Goal: Information Seeking & Learning: Learn about a topic

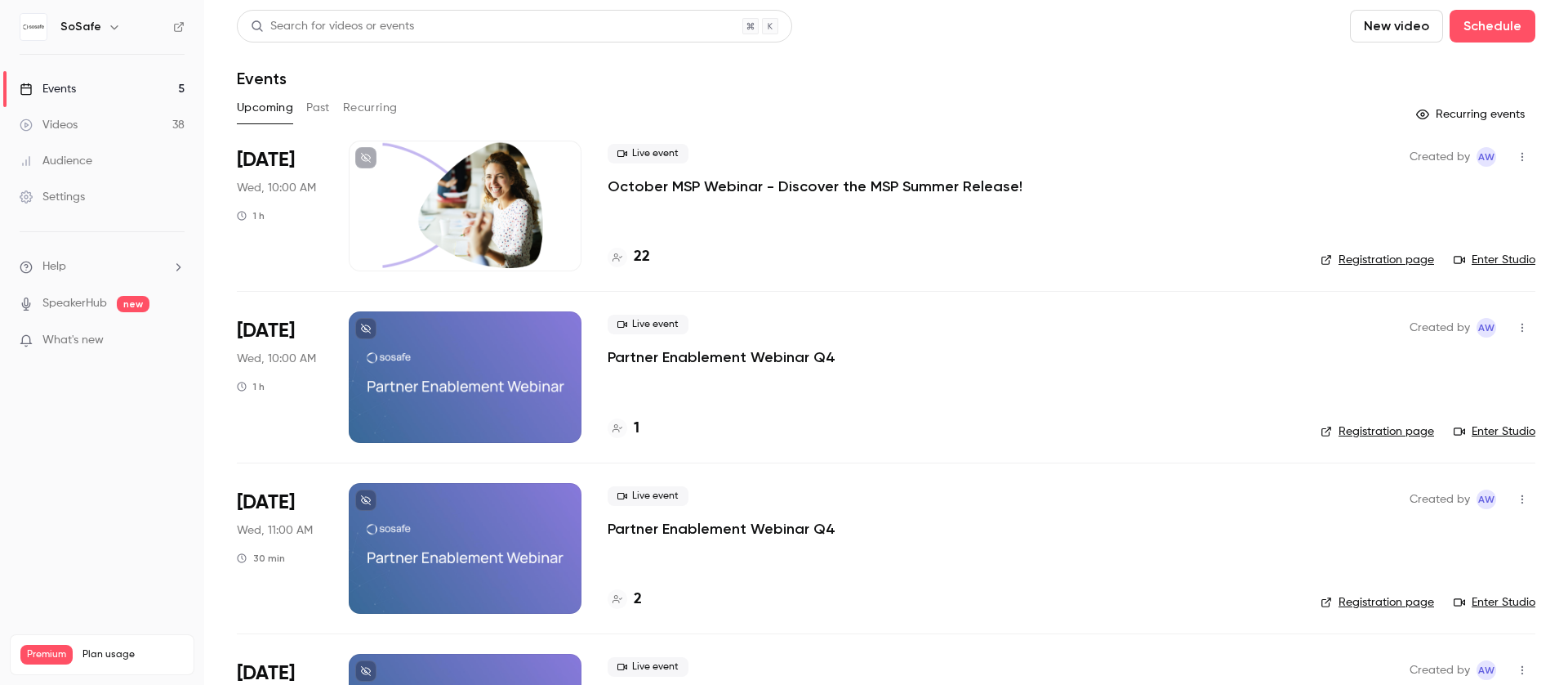
click at [302, 108] on div "Upcoming Past Recurring" at bounding box center [886, 108] width 1298 height 26
click at [322, 106] on button "Past" at bounding box center [318, 108] width 24 height 26
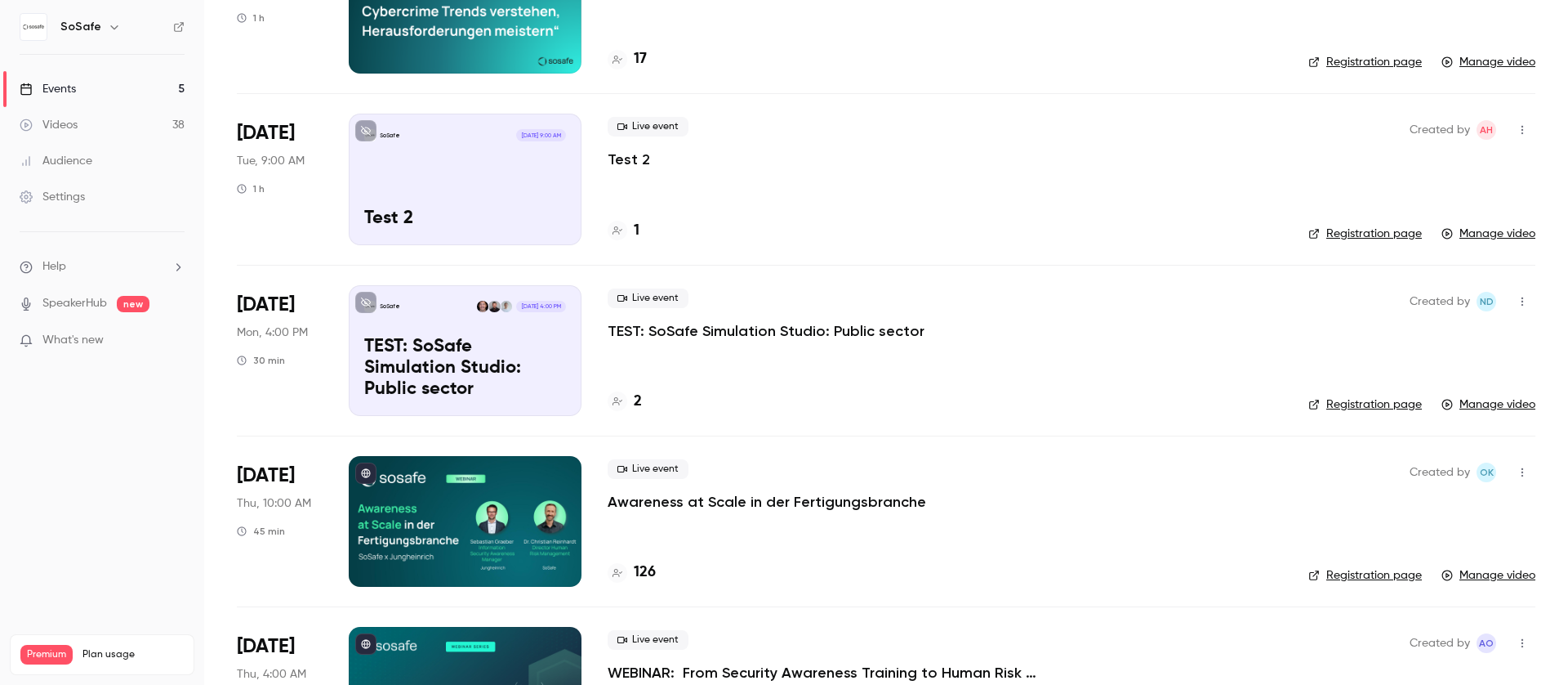
scroll to position [726, 0]
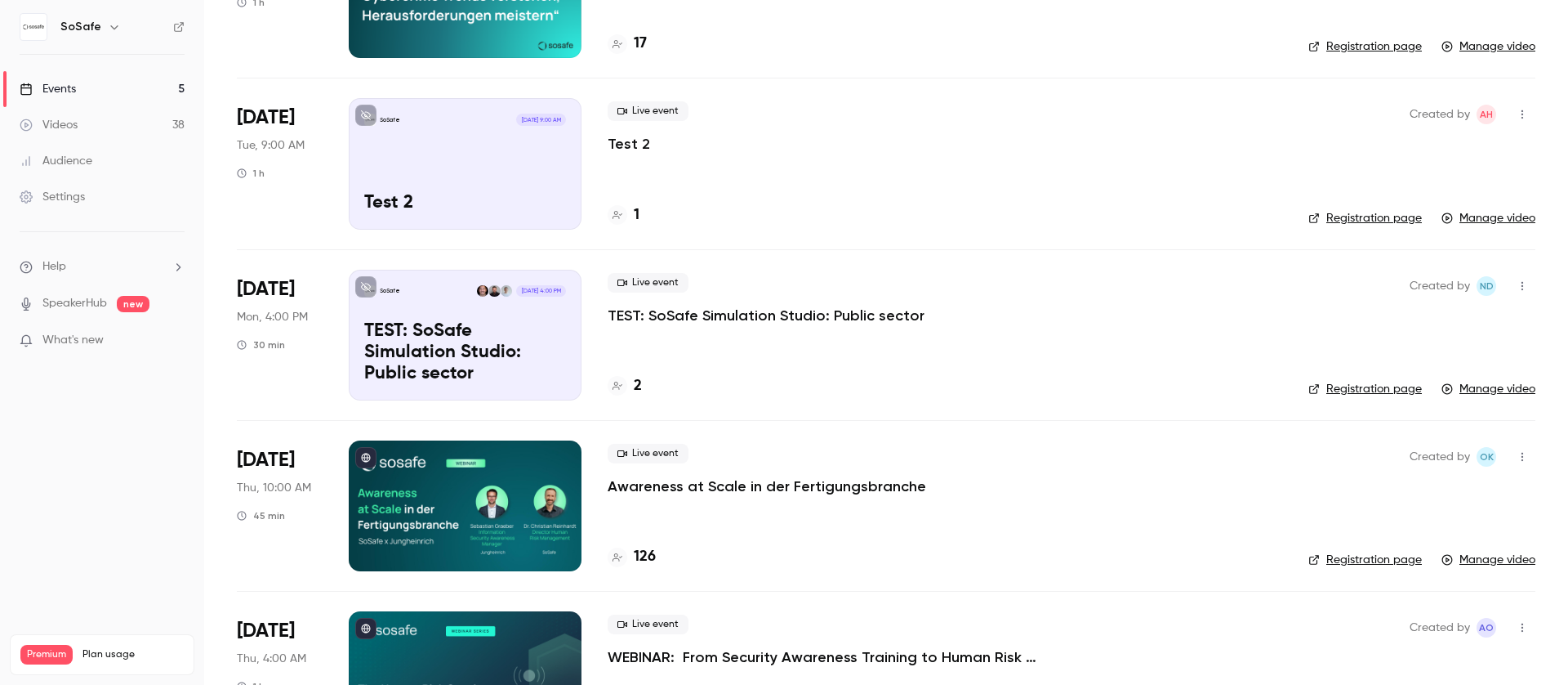
click at [519, 498] on div at bounding box center [465, 505] width 233 height 130
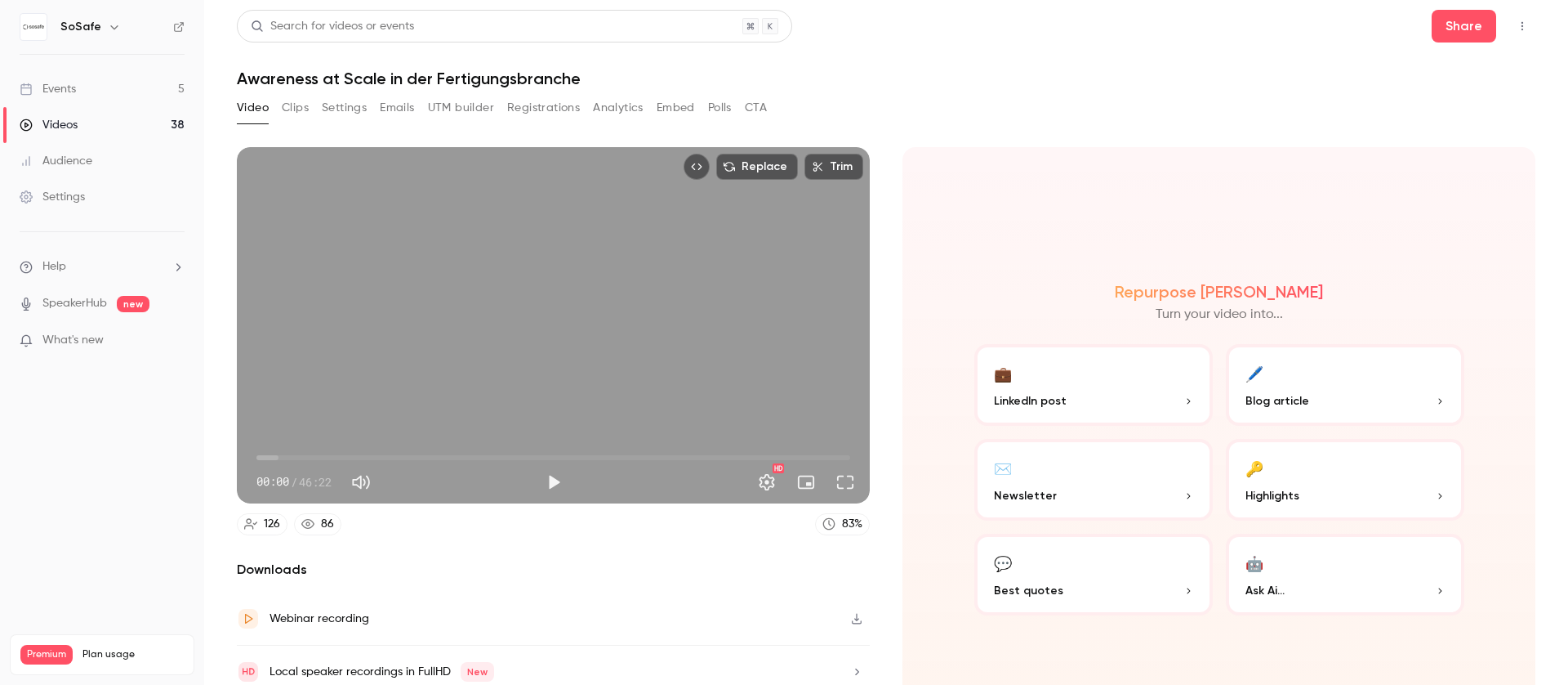
click at [625, 108] on button "Analytics" at bounding box center [618, 108] width 51 height 26
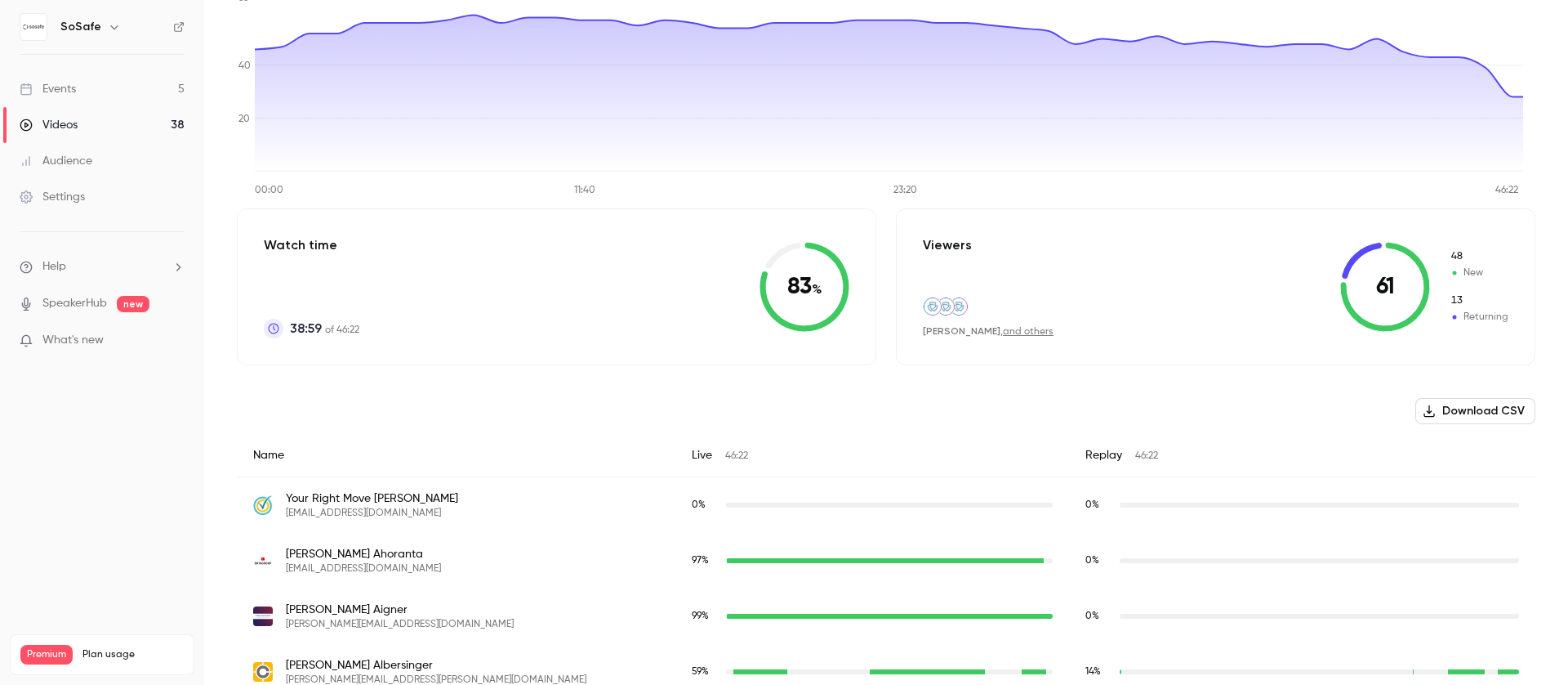
scroll to position [277, 0]
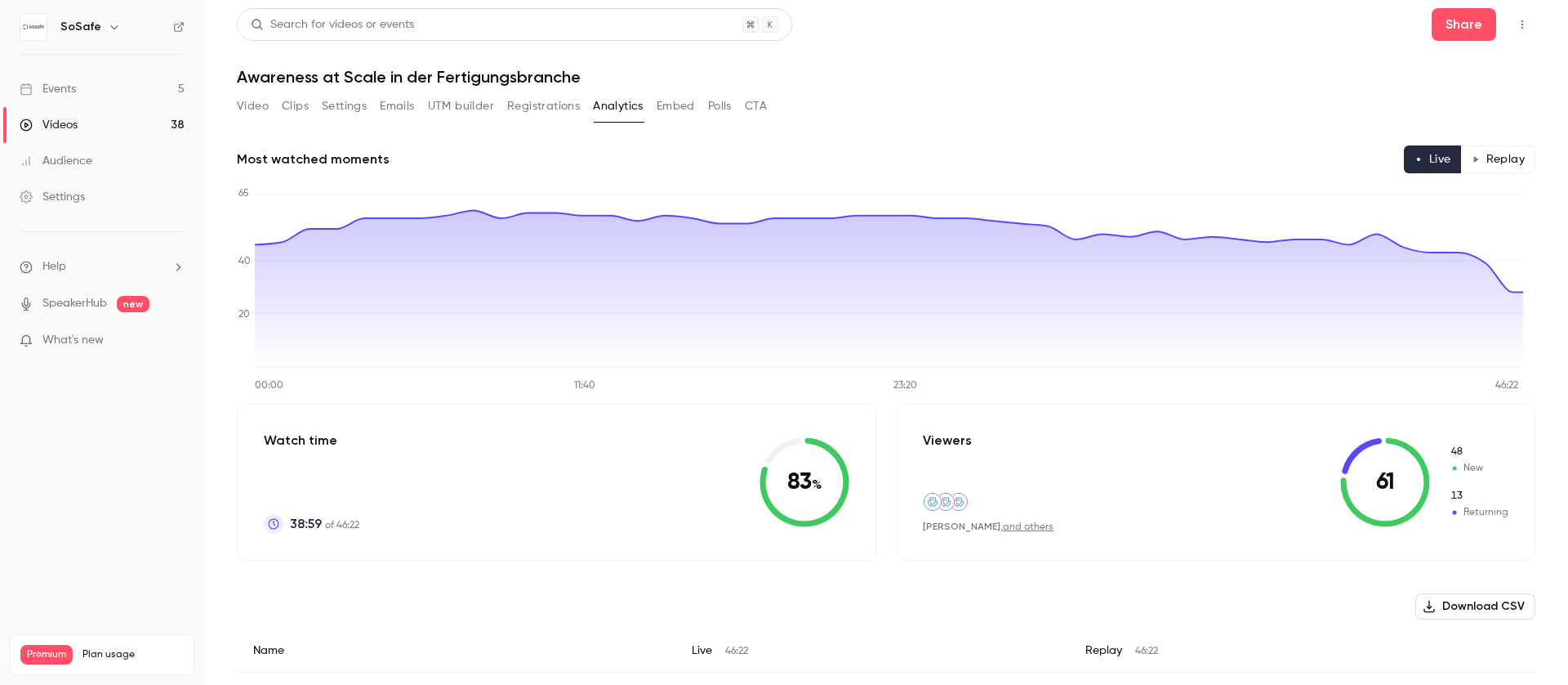
scroll to position [0, 0]
click at [243, 106] on button "Video" at bounding box center [253, 108] width 32 height 26
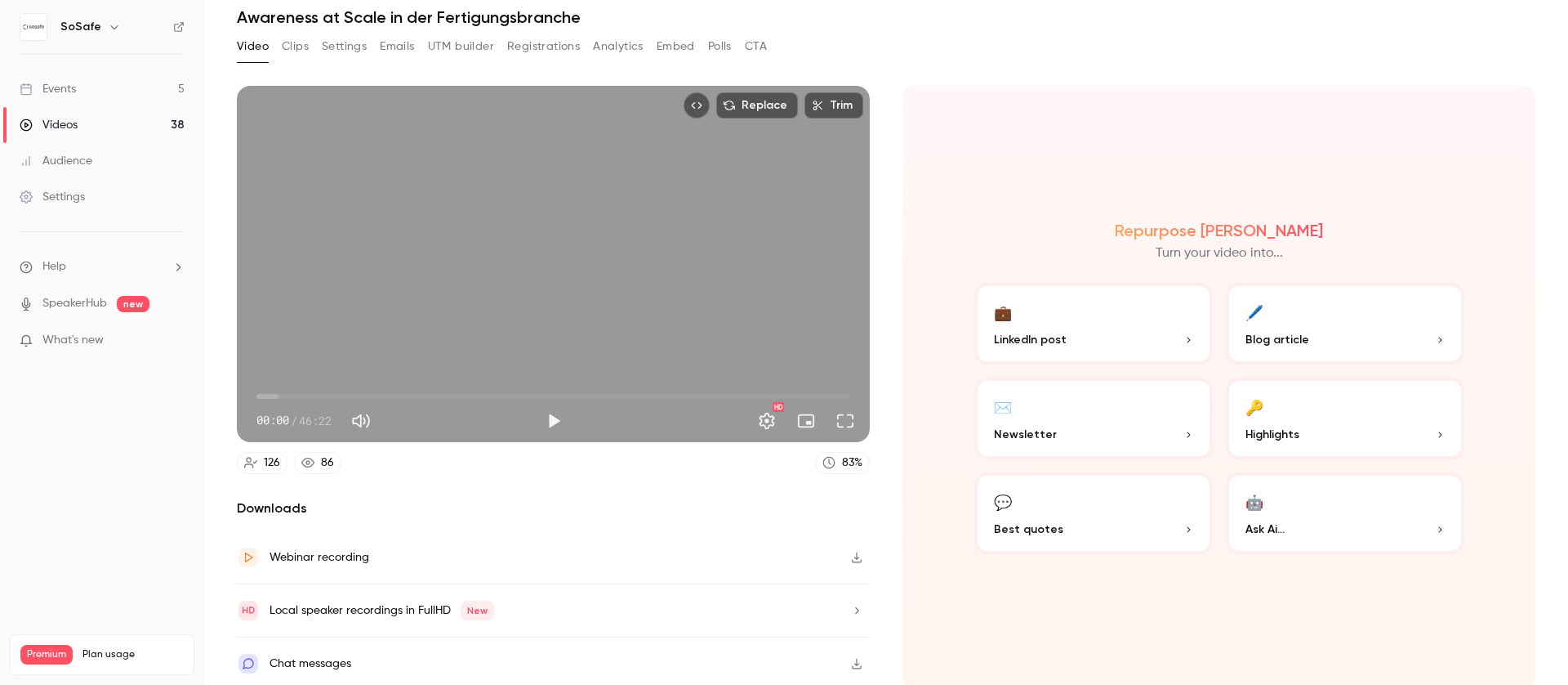
scroll to position [63, 0]
click at [325, 456] on div "86" at bounding box center [327, 461] width 13 height 17
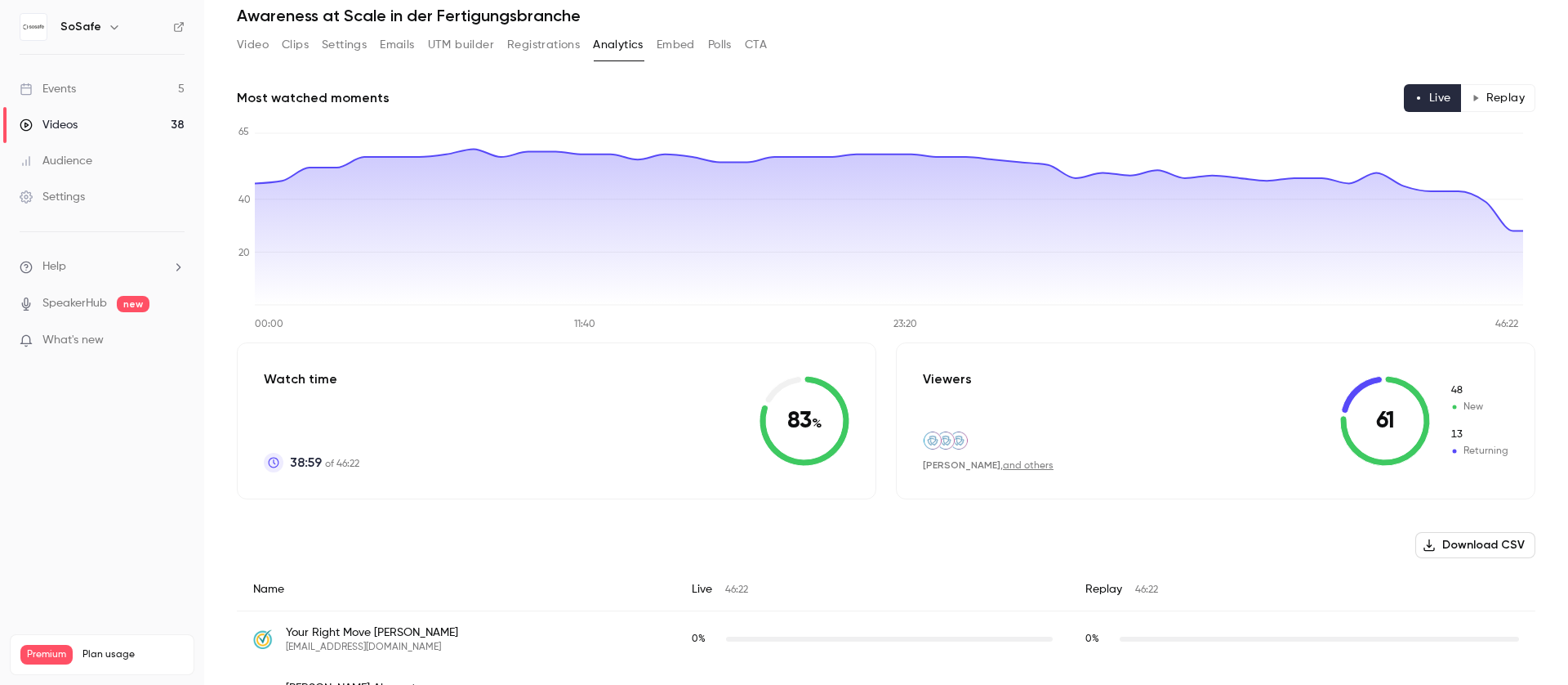
click at [750, 44] on button "CTA" at bounding box center [756, 45] width 22 height 26
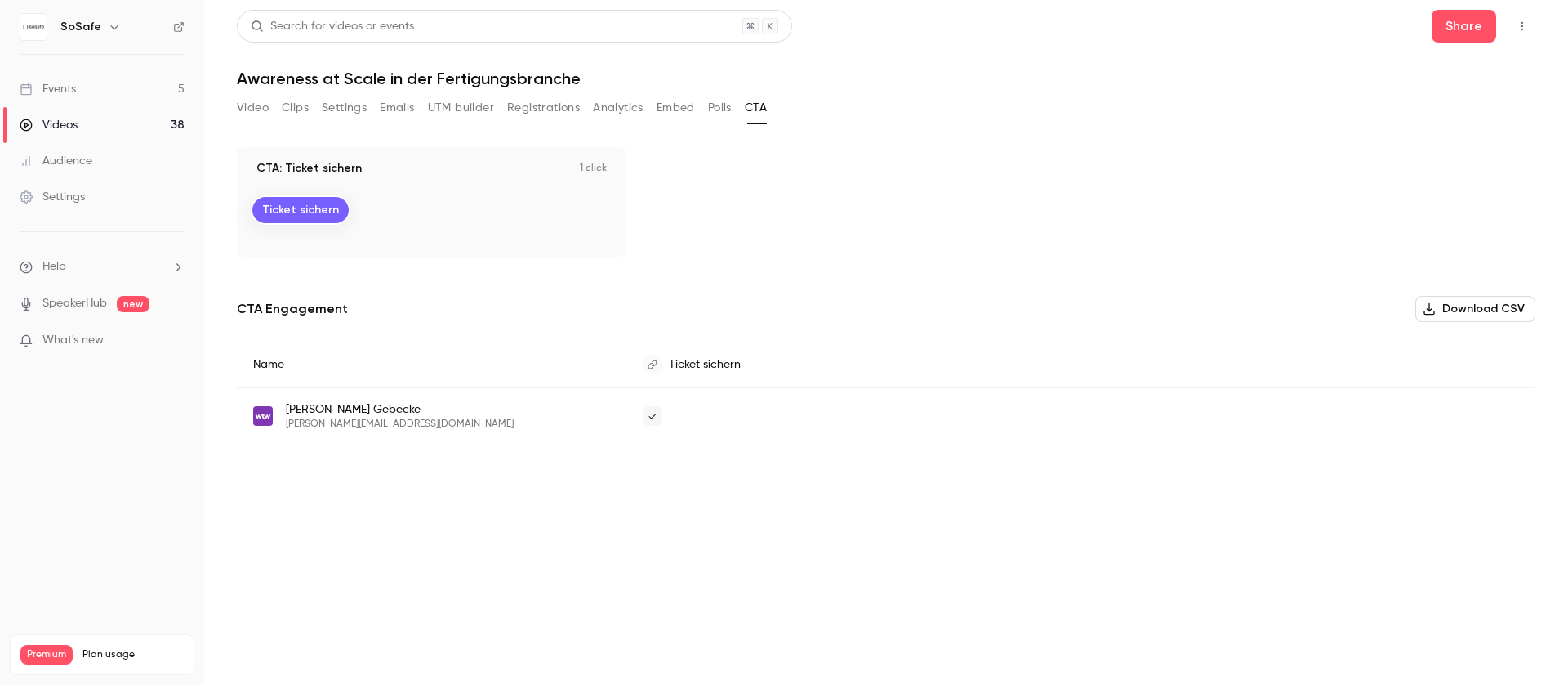
click at [712, 106] on button "Polls" at bounding box center [720, 108] width 24 height 26
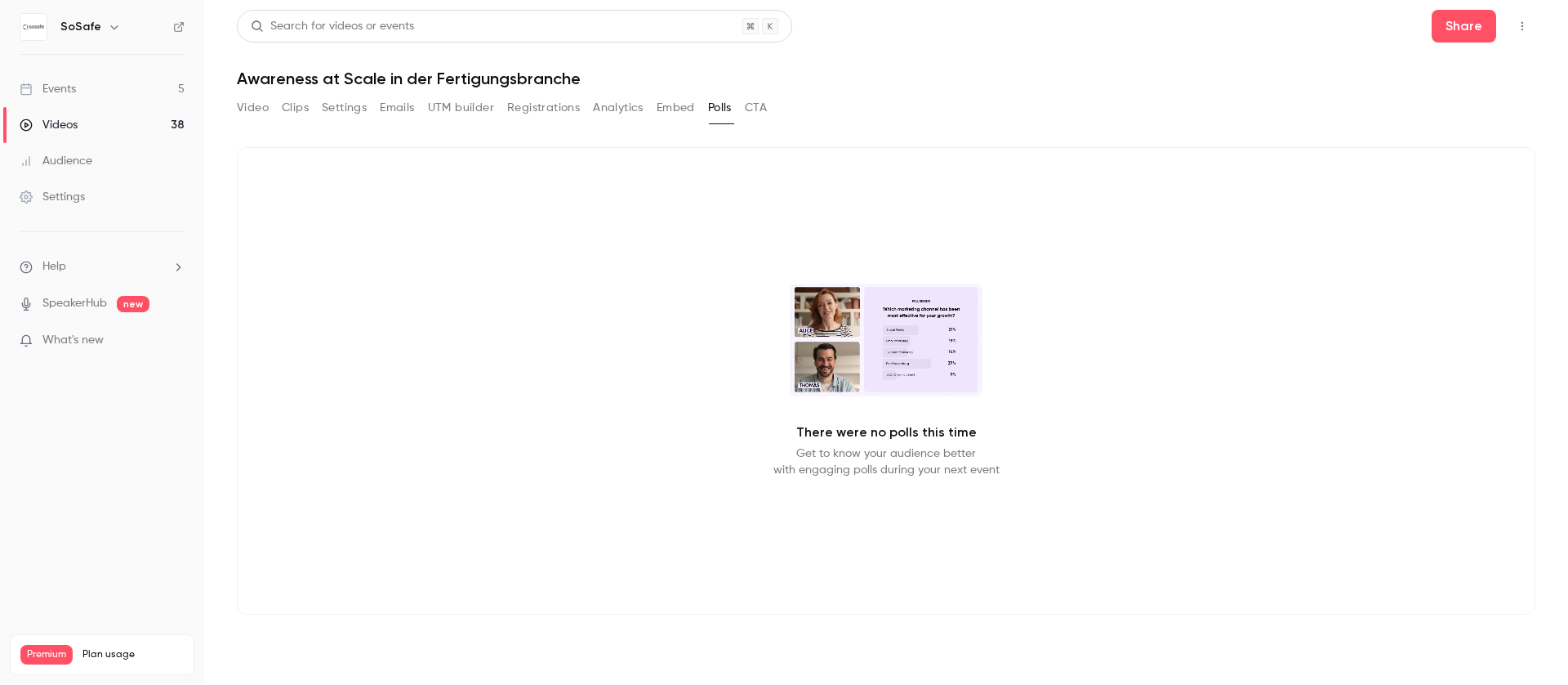
click at [255, 110] on button "Video" at bounding box center [253, 108] width 32 height 26
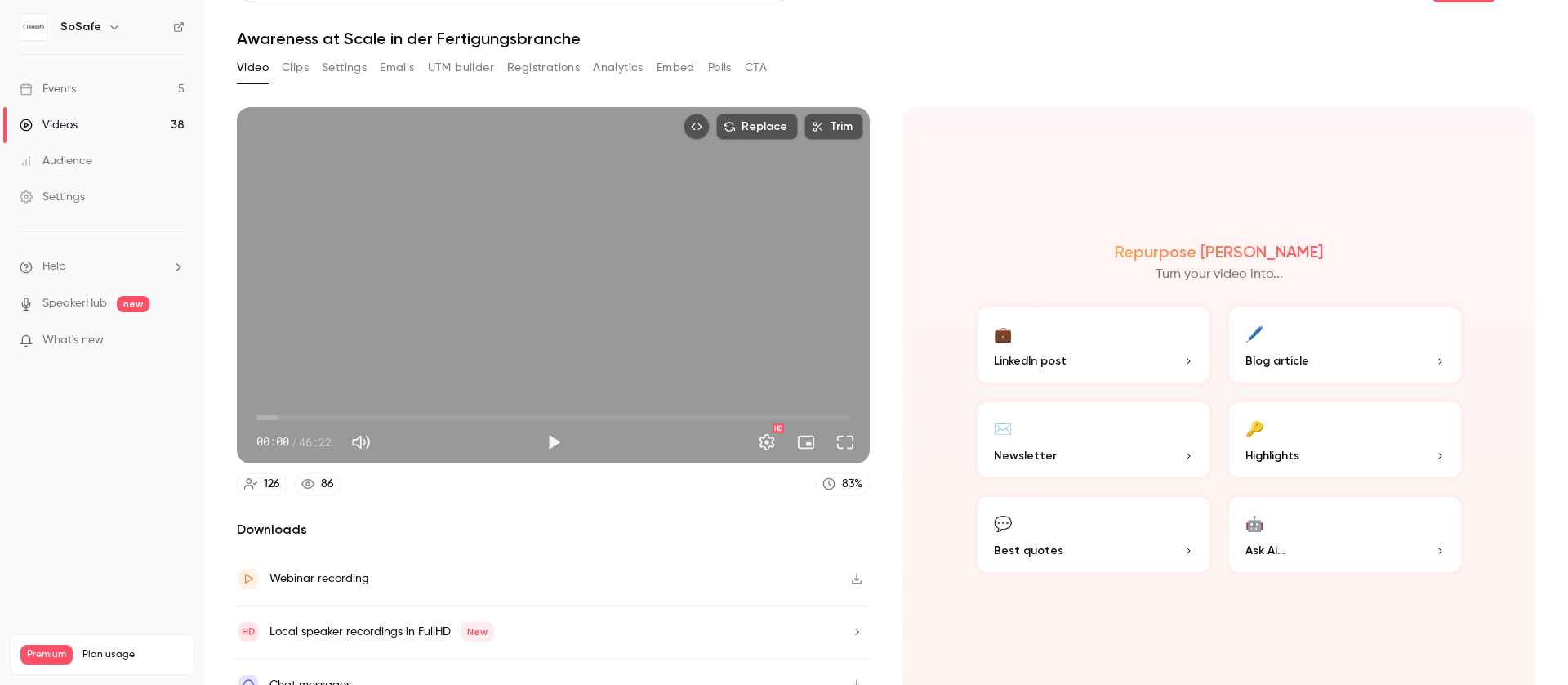
scroll to position [63, 0]
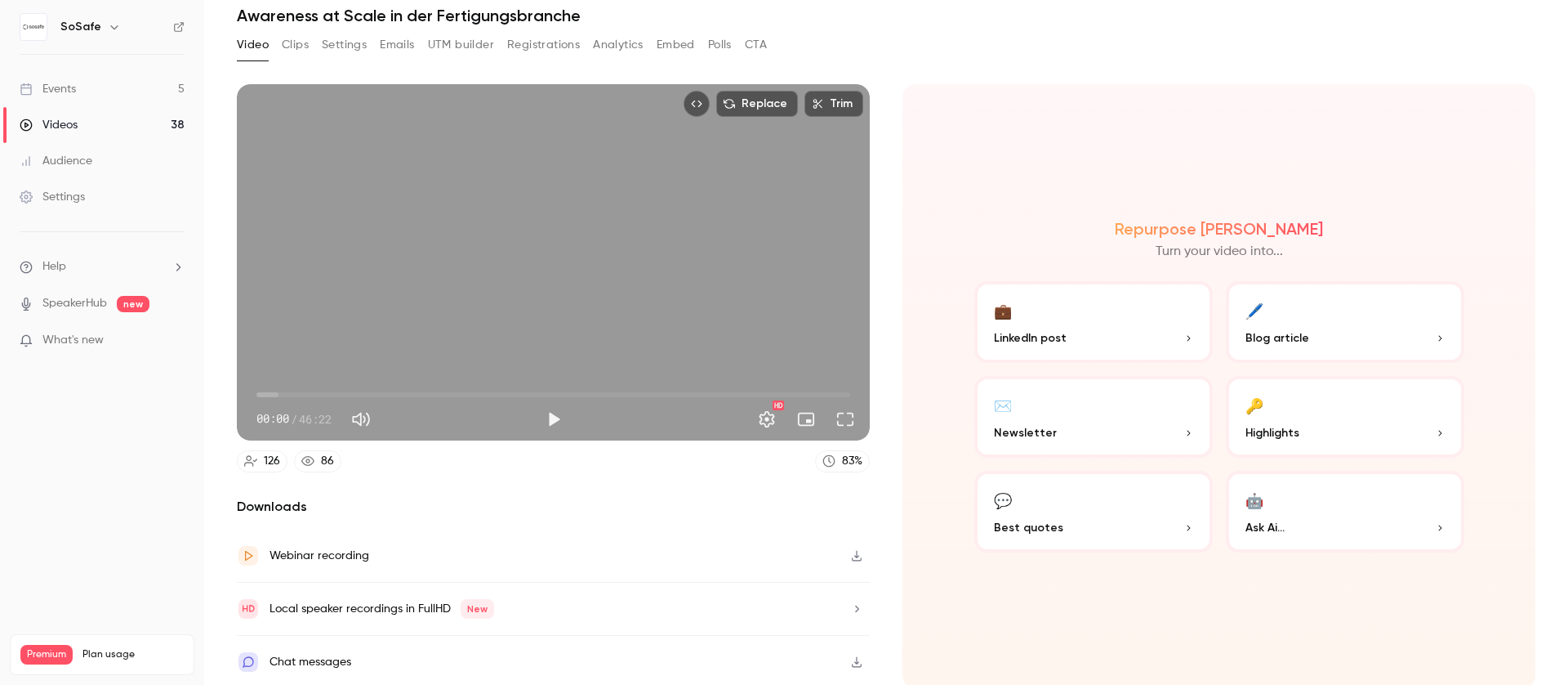
click at [405, 646] on div "Chat messages" at bounding box center [553, 662] width 633 height 52
click at [674, 41] on button "Embed" at bounding box center [675, 45] width 38 height 26
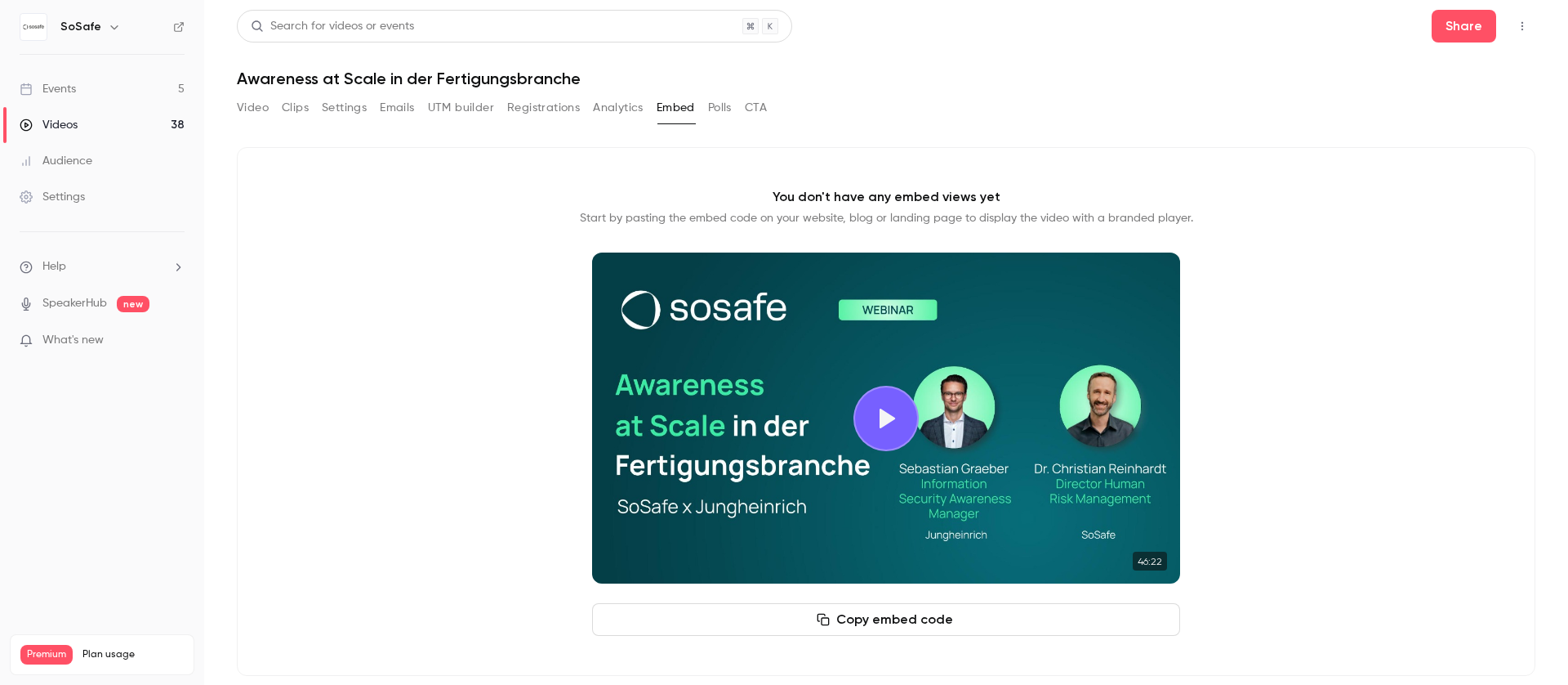
click at [733, 105] on div "Video Clips Settings Emails UTM builder Registrations Analytics Embed Polls CTA" at bounding box center [502, 108] width 530 height 26
click at [730, 106] on button "Polls" at bounding box center [720, 108] width 24 height 26
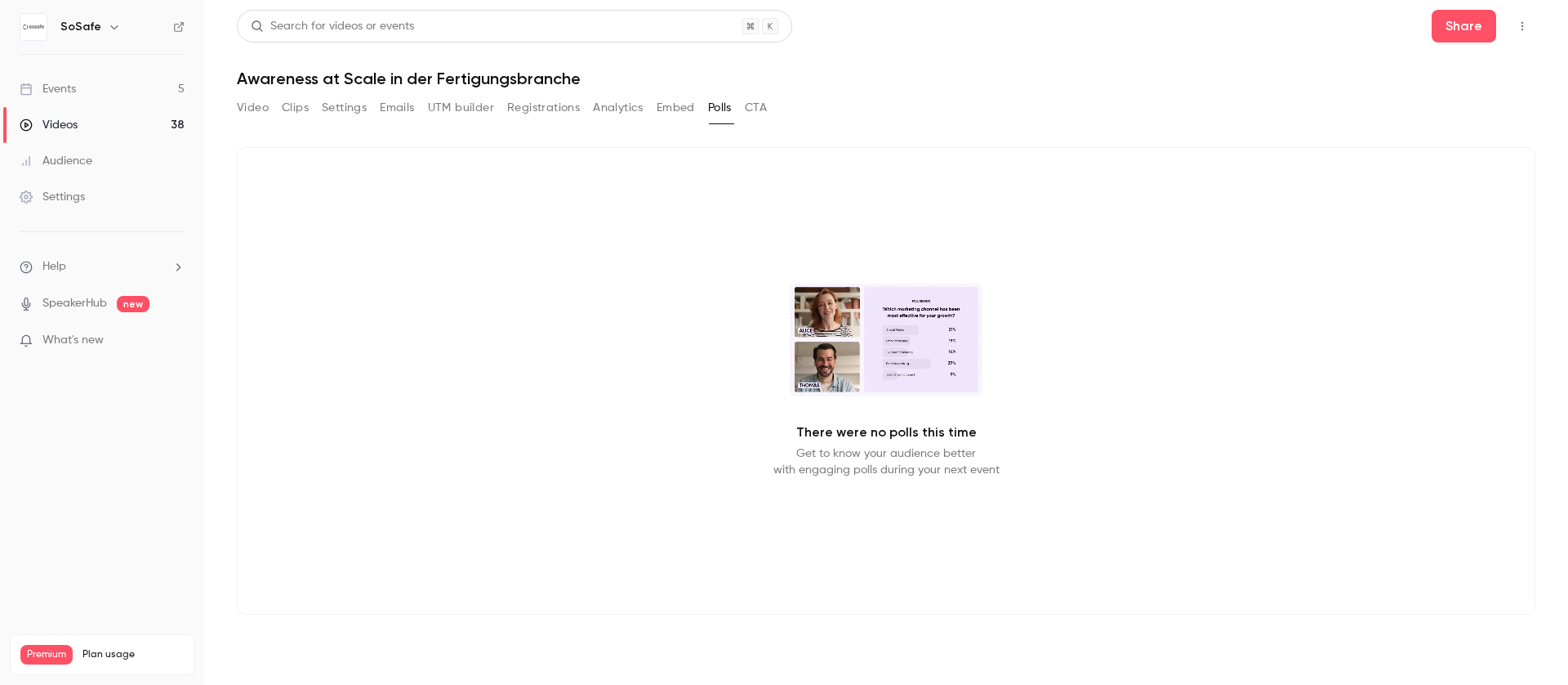
click at [251, 112] on button "Video" at bounding box center [253, 108] width 32 height 26
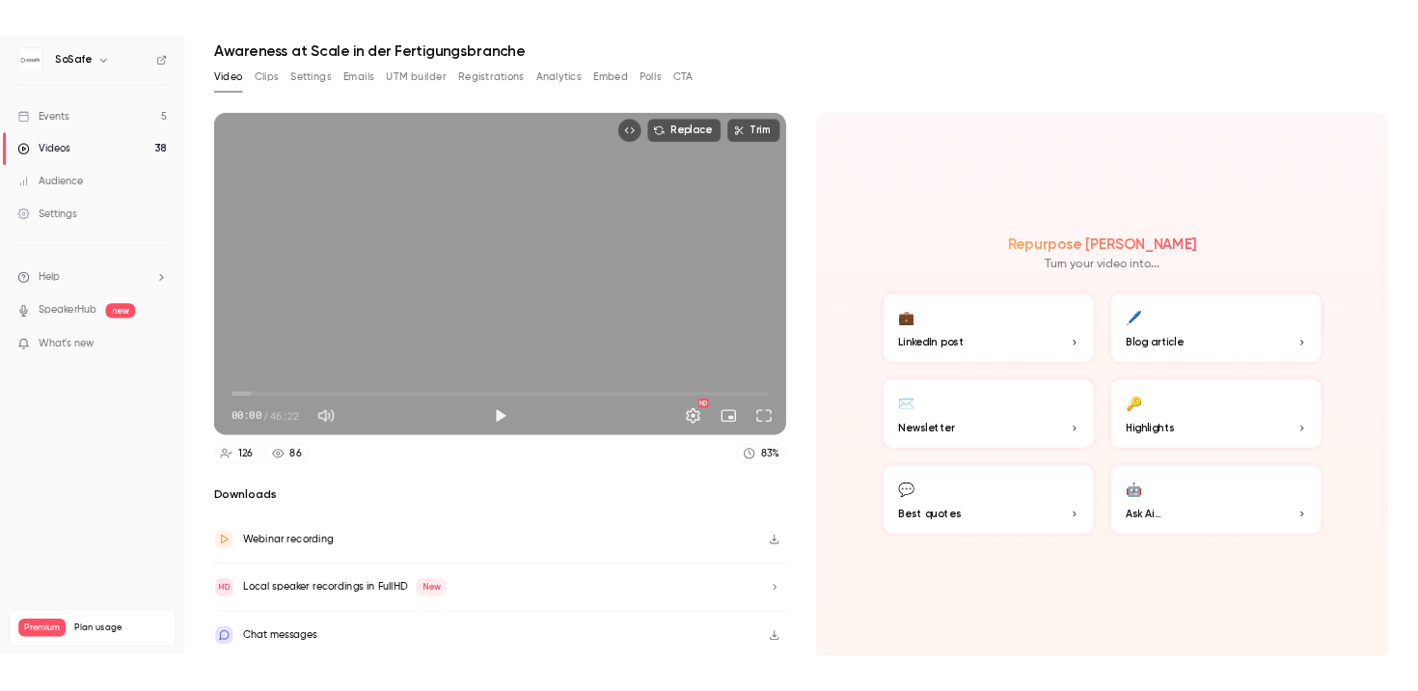
scroll to position [74, 0]
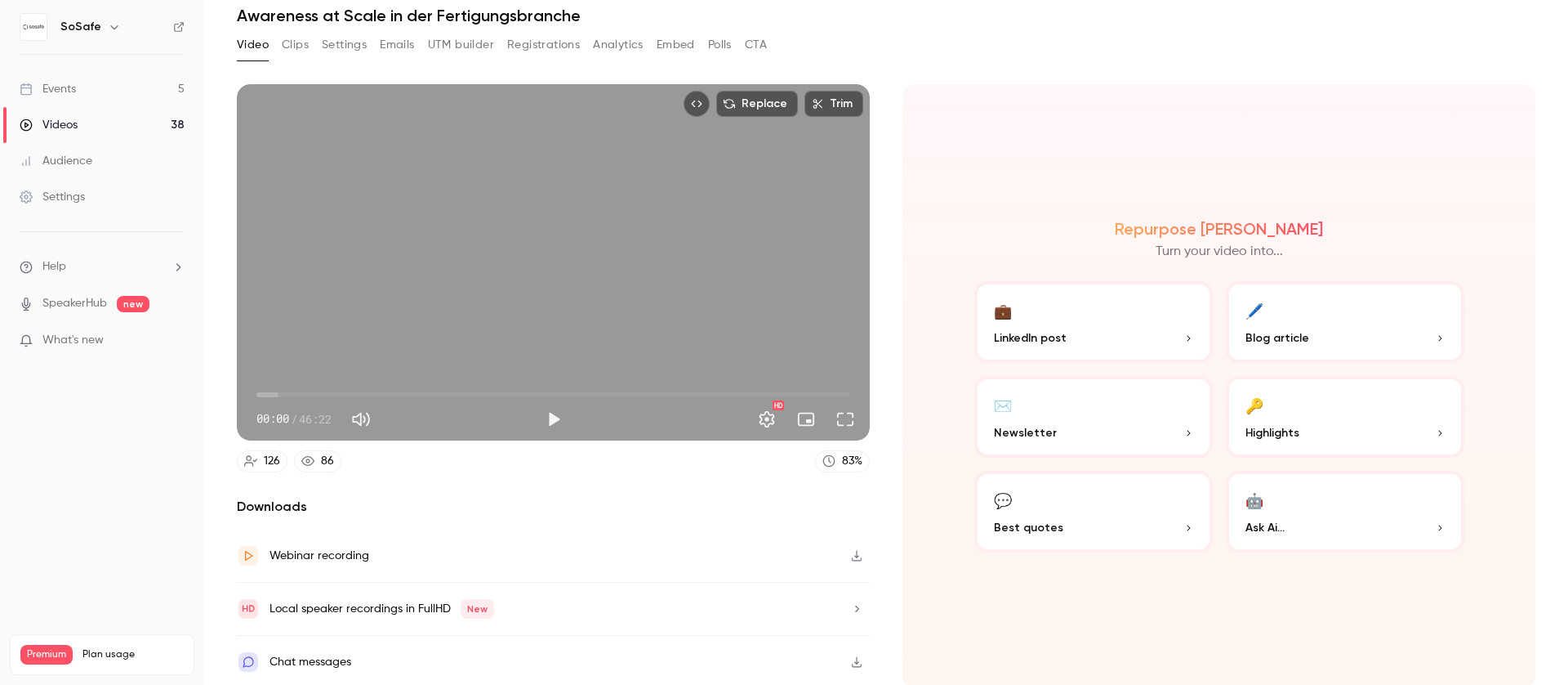
click at [361, 653] on div "Chat messages" at bounding box center [553, 662] width 633 height 52
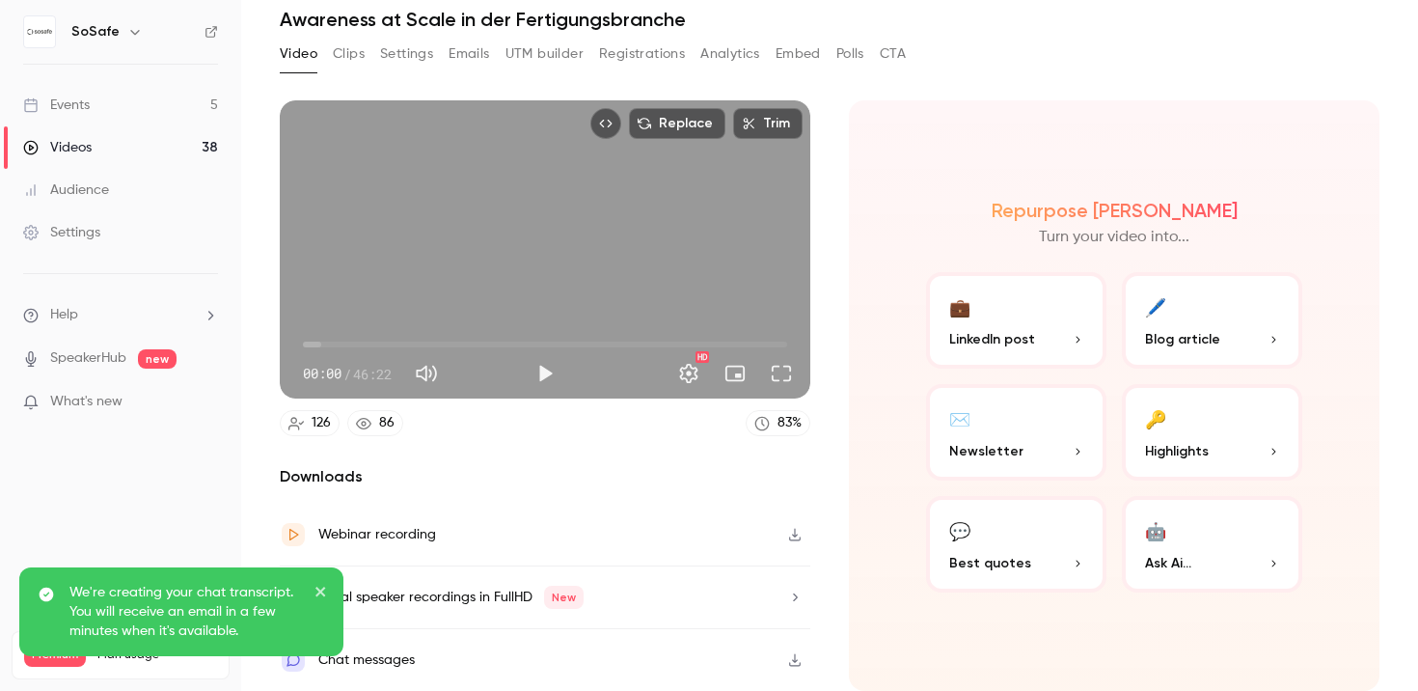
scroll to position [69, 0]
